Goal: Find specific page/section: Find specific page/section

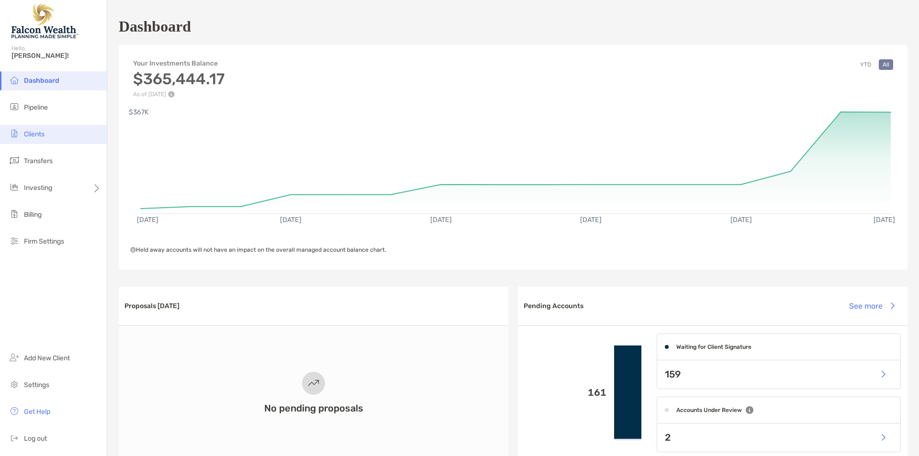
click at [35, 140] on li "Clients" at bounding box center [53, 134] width 107 height 19
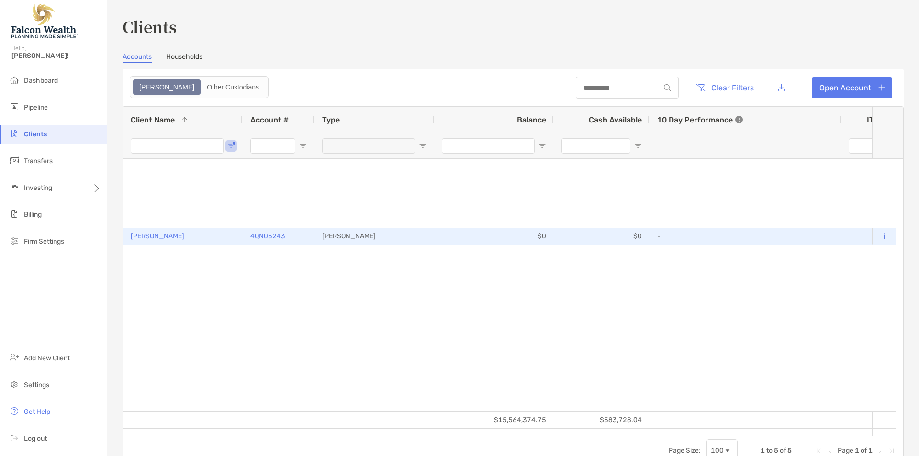
type input "*********"
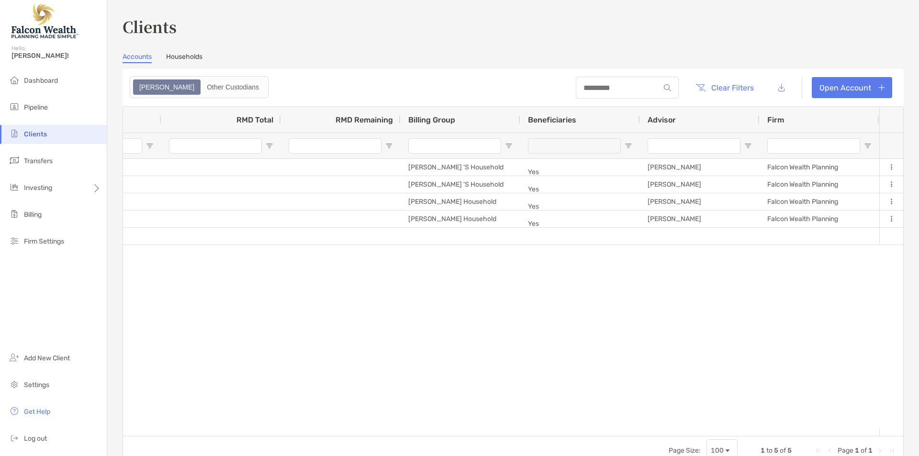
click at [686, 148] on input "Advisor Filter Input" at bounding box center [693, 145] width 93 height 15
click at [36, 130] on span "Clients" at bounding box center [35, 134] width 23 height 8
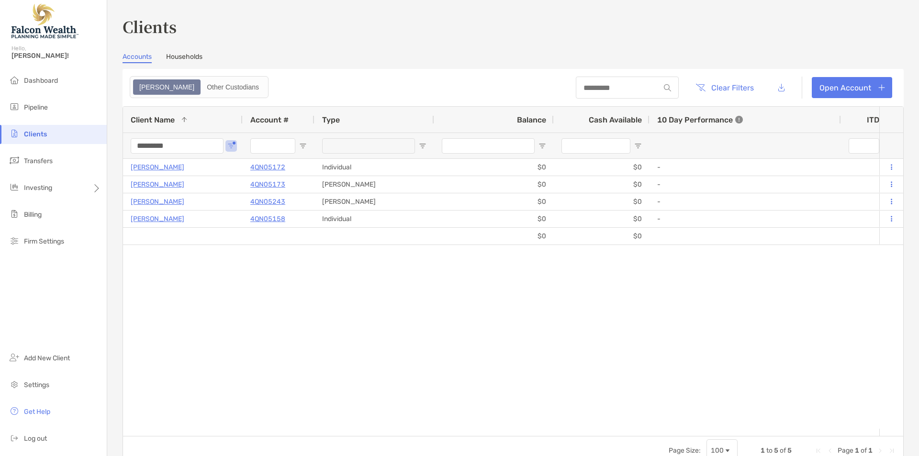
click at [160, 144] on input "*********" at bounding box center [177, 145] width 93 height 15
click at [380, 278] on div "[PERSON_NAME] 4QN05172 Individual $0 $0 - 0% 0% Completed Disabled [PERSON_NAME…" at bounding box center [501, 294] width 756 height 270
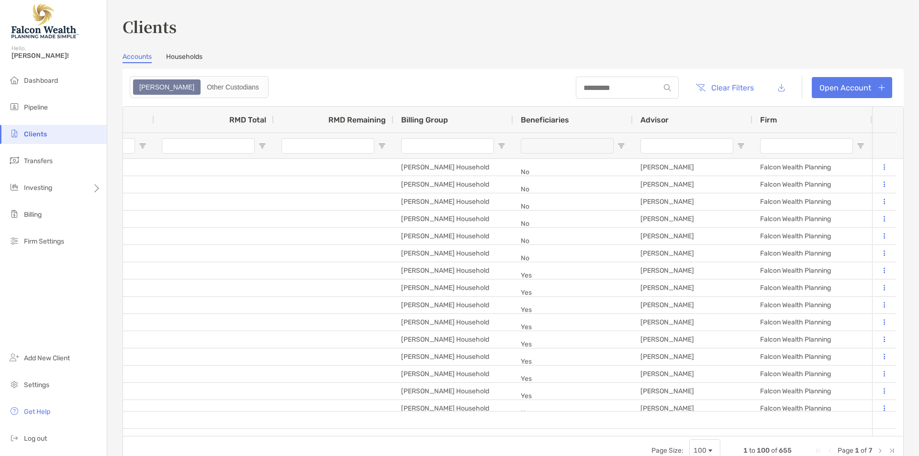
click at [666, 152] on input "Advisor Filter Input" at bounding box center [686, 145] width 93 height 15
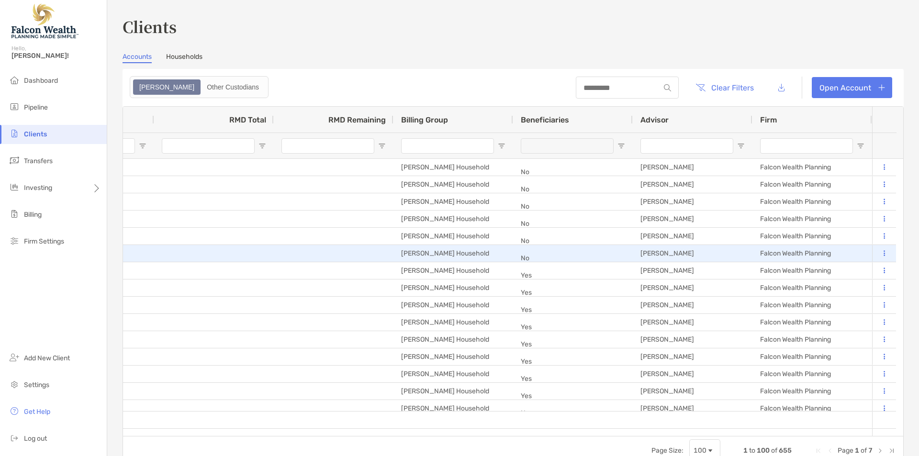
click at [433, 251] on div "[PERSON_NAME] Household" at bounding box center [453, 253] width 120 height 17
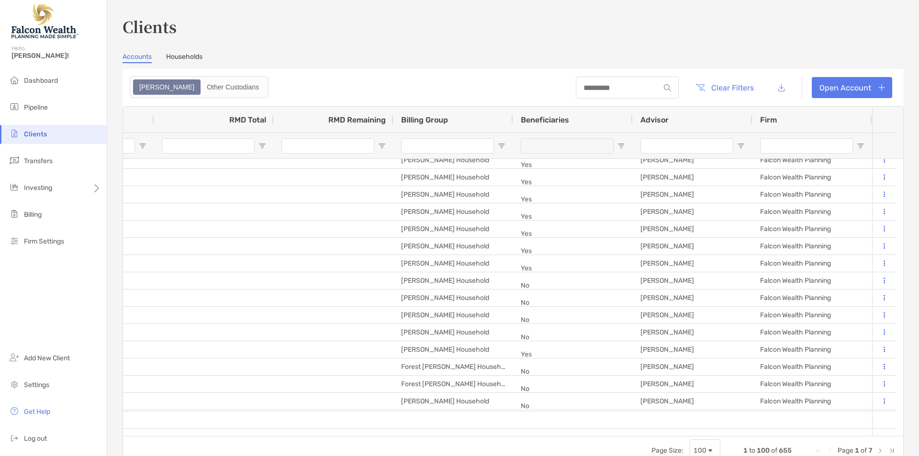
click at [691, 148] on input "Advisor Filter Input" at bounding box center [686, 145] width 93 height 15
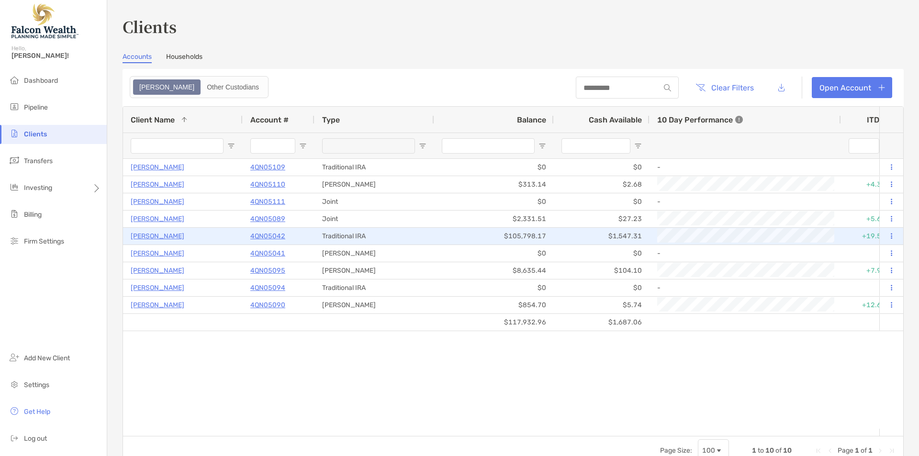
type input "*****"
click at [154, 237] on p "[PERSON_NAME]" at bounding box center [158, 236] width 54 height 12
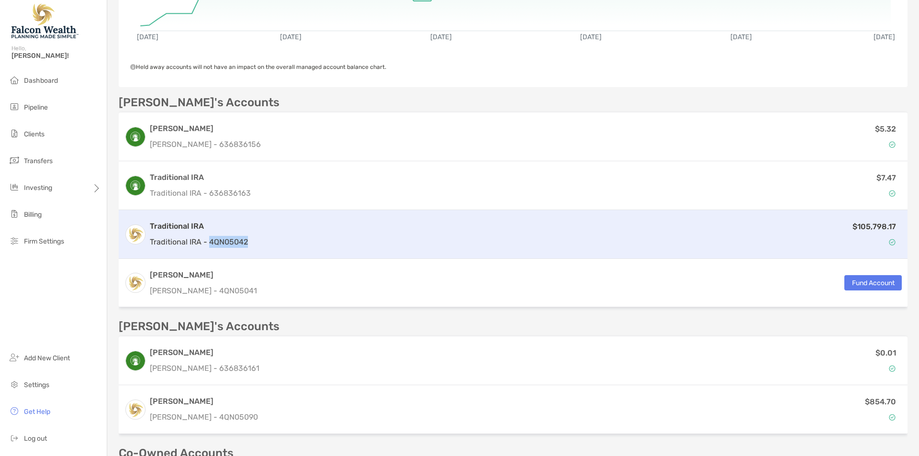
drag, startPoint x: 253, startPoint y: 241, endPoint x: 210, endPoint y: 246, distance: 42.9
click at [210, 246] on div "Traditional IRA Traditional IRA - 4QN05042 $105,798.17" at bounding box center [513, 234] width 789 height 49
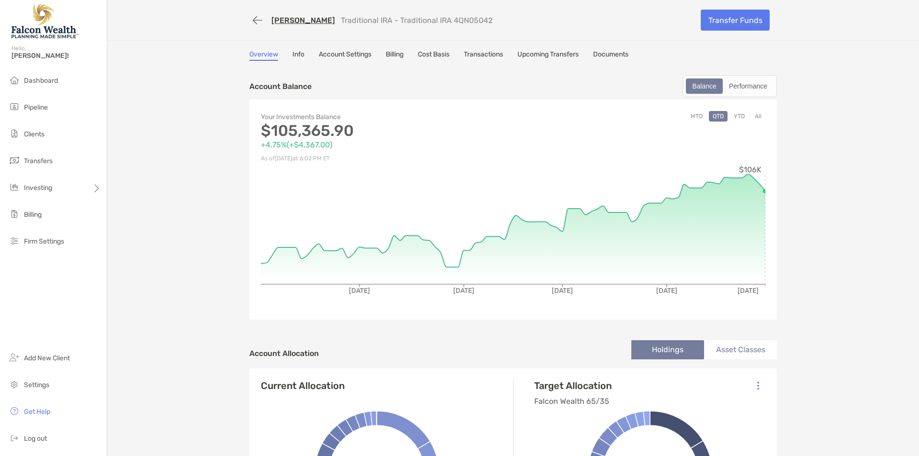
drag, startPoint x: 518, startPoint y: 25, endPoint x: 467, endPoint y: 24, distance: 51.7
click at [467, 24] on div "[PERSON_NAME] Traditional IRA - Traditional IRA 4QN05042" at bounding box center [471, 20] width 444 height 18
copy p "4QN05042"
